Goal: Download file/media

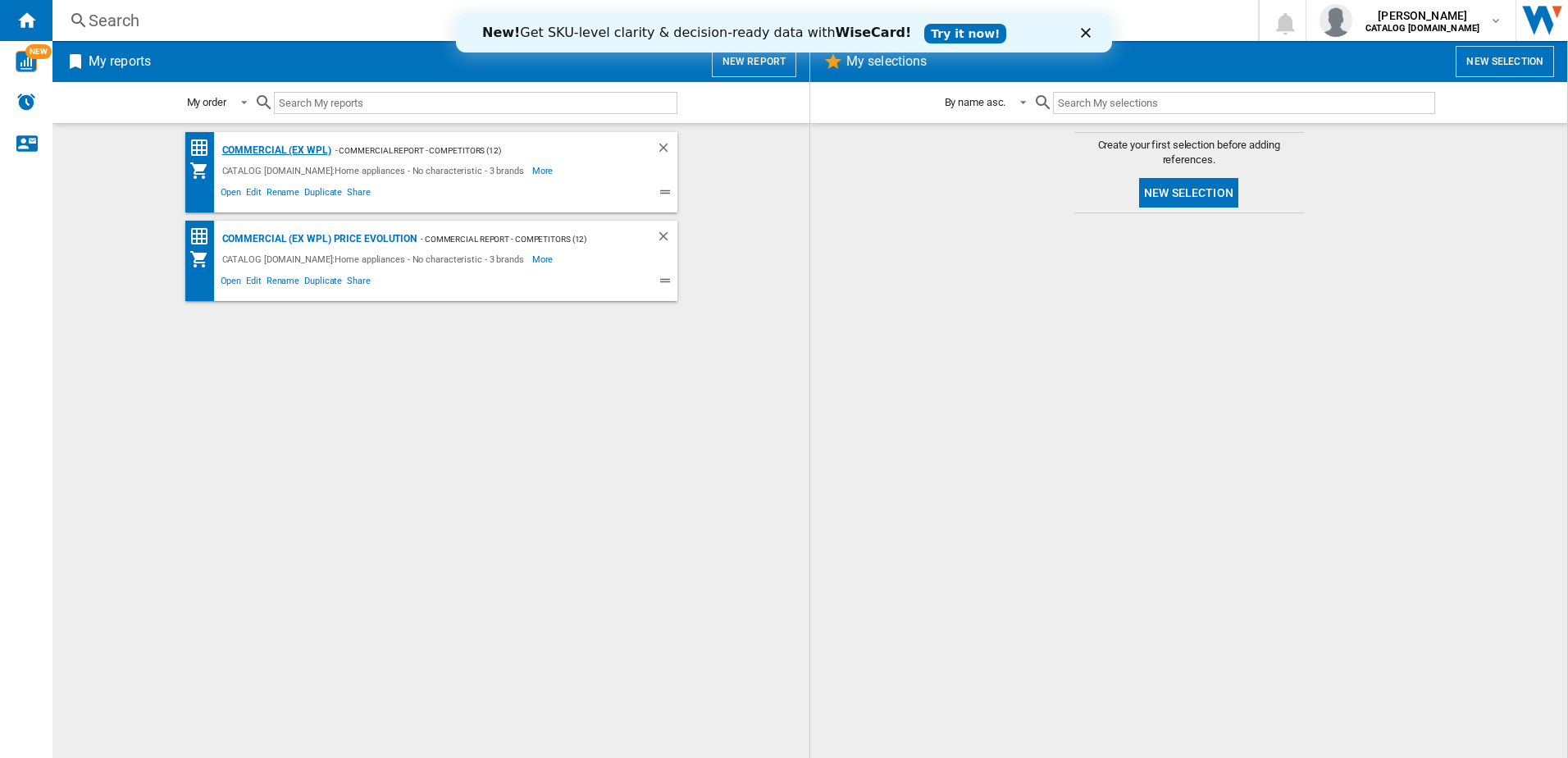
click at [265, 146] on div "Commercial (ex WPL)" at bounding box center [275, 150] width 113 height 20
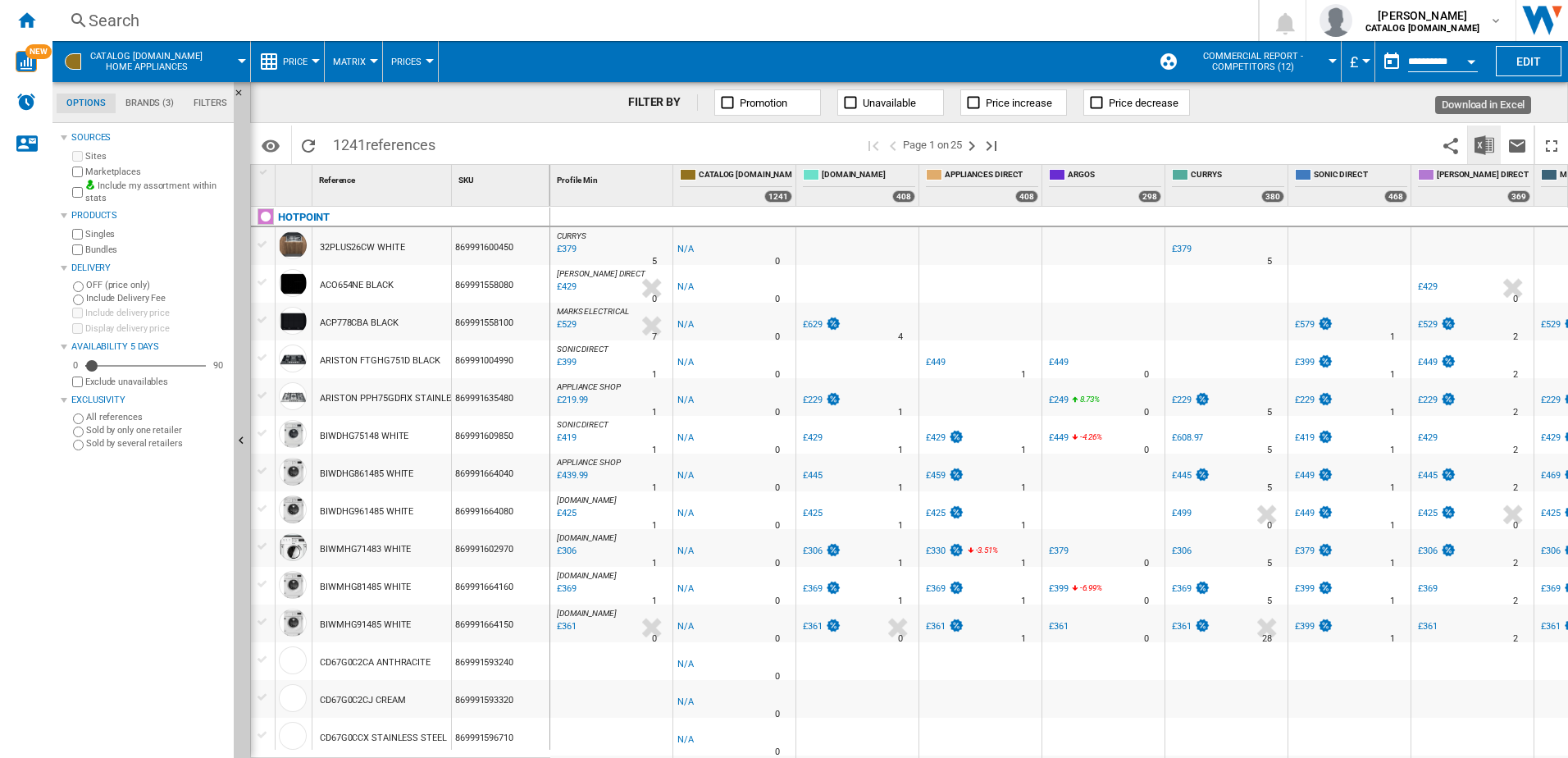
click at [1483, 139] on img "Download in Excel" at bounding box center [1484, 145] width 19 height 19
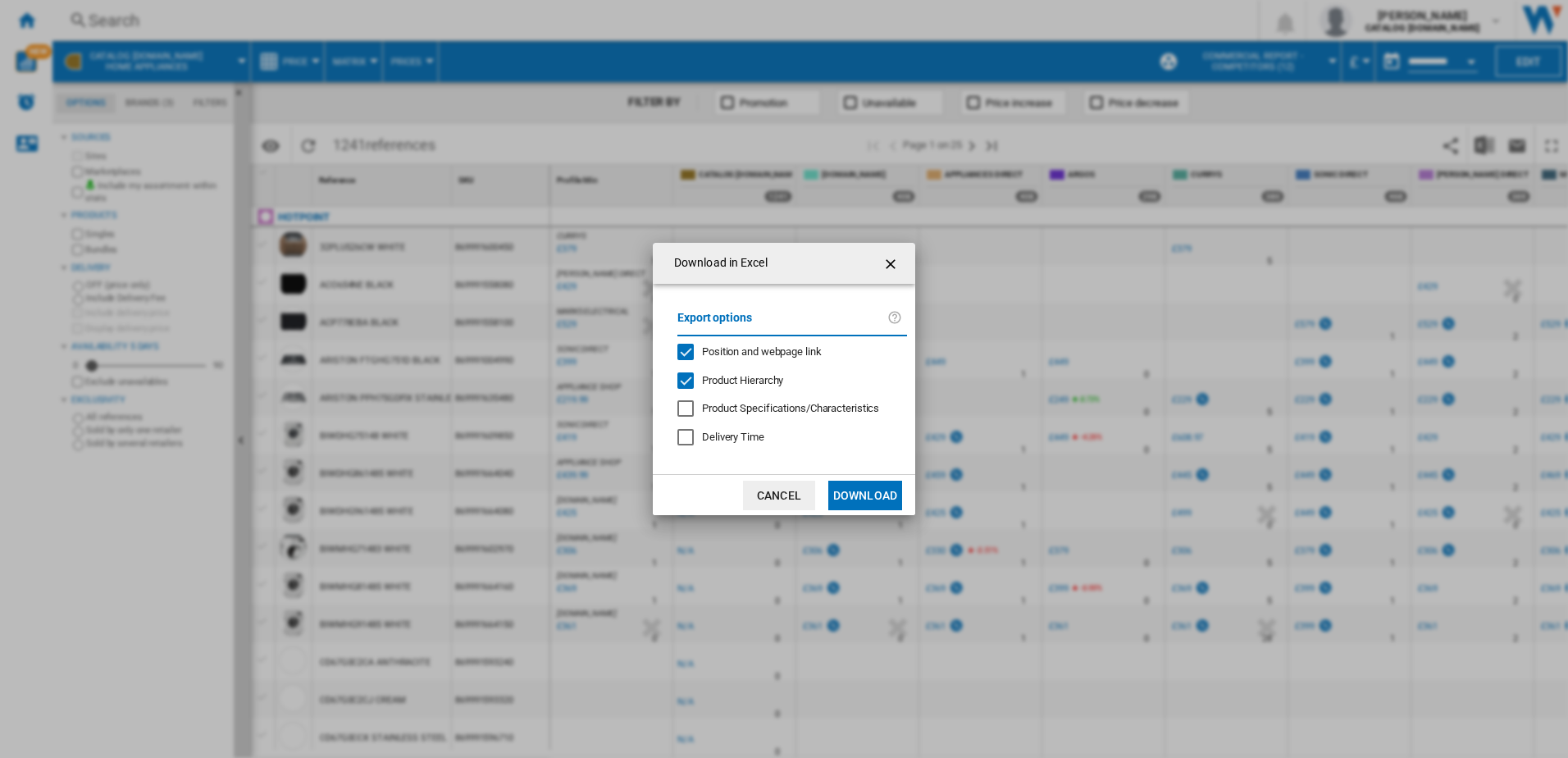
click at [687, 348] on div "Position and webpage link" at bounding box center [685, 352] width 16 height 16
click at [873, 493] on button "Download" at bounding box center [865, 495] width 74 height 30
